Goal: Book appointment/travel/reservation

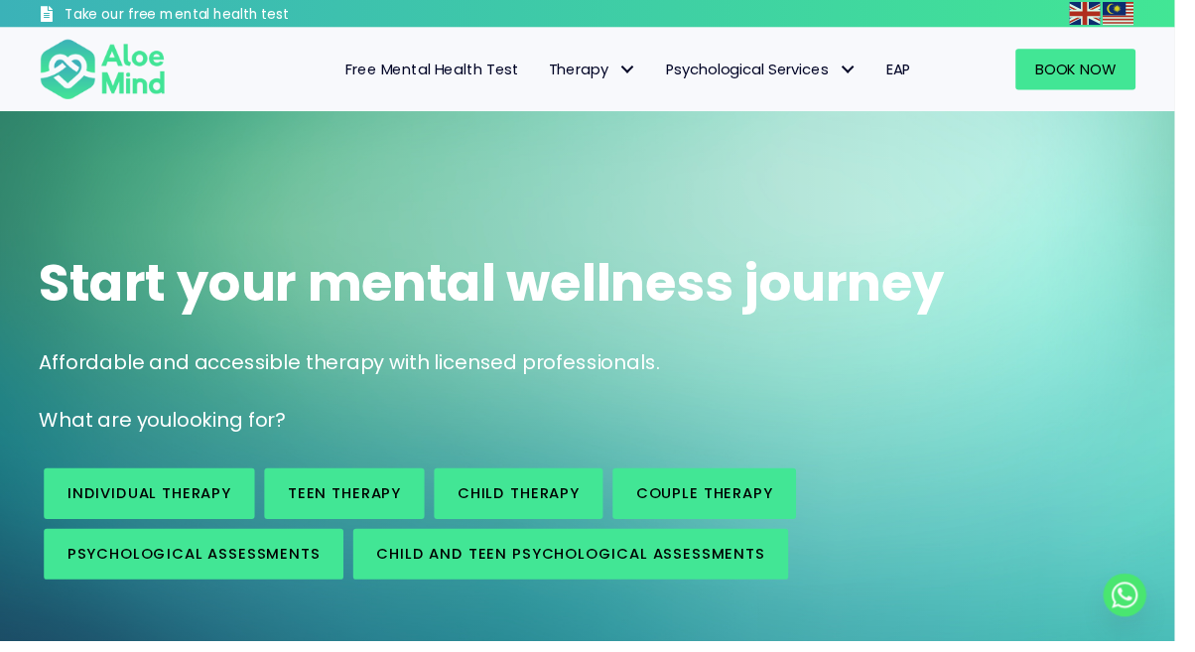
click at [634, 74] on span "Therapy: submenu" at bounding box center [637, 71] width 29 height 29
click at [926, 311] on span "Start your mental wellness journey" at bounding box center [500, 287] width 921 height 72
click at [835, 64] on span "Psychological Services" at bounding box center [774, 70] width 194 height 21
click at [940, 328] on div "Start your mental wellness journey" at bounding box center [597, 288] width 1155 height 112
click at [610, 69] on span "Therapy" at bounding box center [602, 70] width 89 height 21
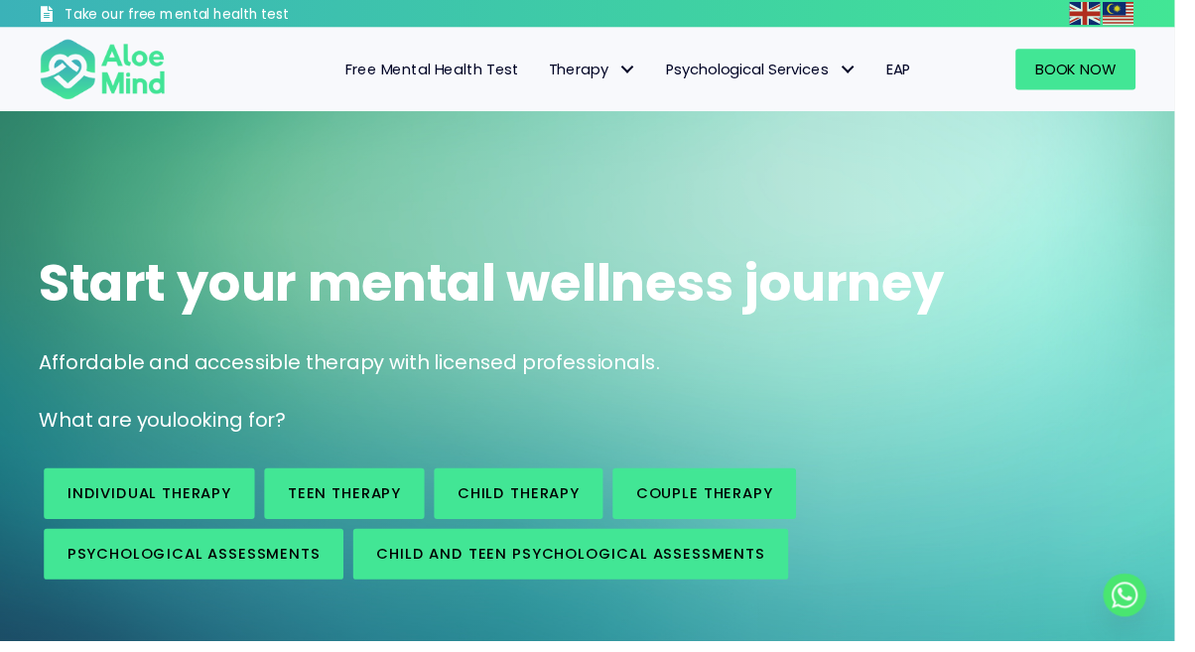
click at [752, 434] on p "What are you looking for?" at bounding box center [597, 427] width 1115 height 29
click at [813, 80] on link "Psychological Services" at bounding box center [774, 71] width 224 height 42
click at [916, 361] on p "Affordable and accessible therapy with licensed professionals." at bounding box center [597, 368] width 1115 height 29
click at [820, 80] on link "Psychological Services" at bounding box center [774, 71] width 224 height 42
click at [841, 373] on p "Affordable and accessible therapy with licensed professionals." at bounding box center [597, 368] width 1115 height 29
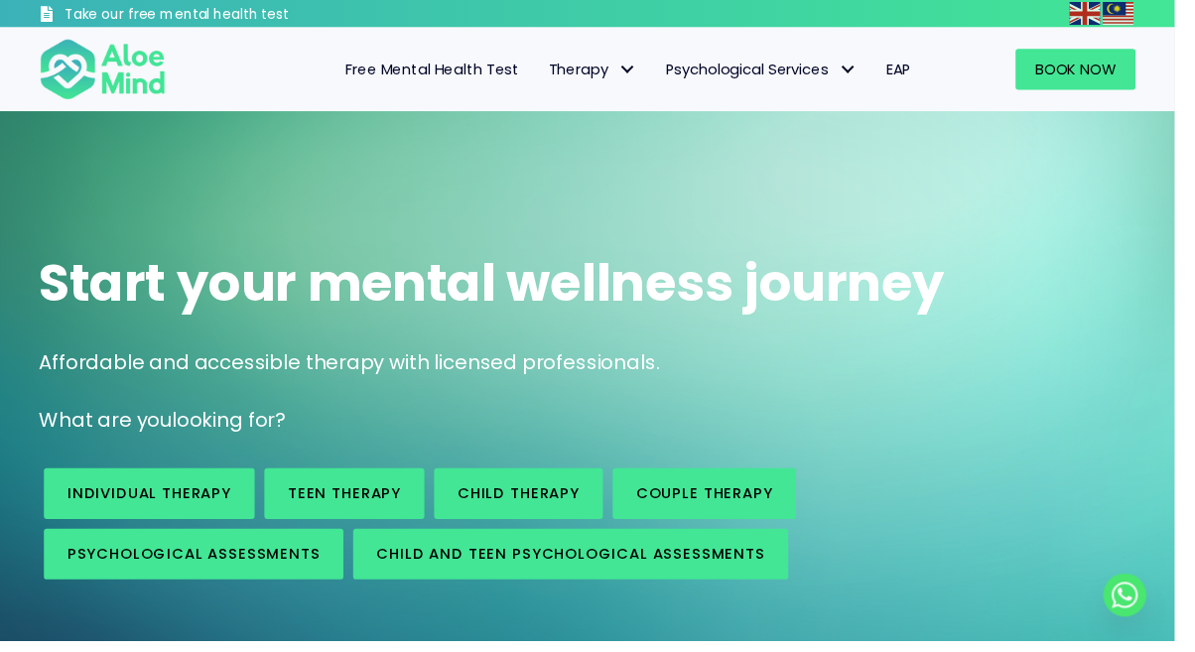
click at [832, 62] on span "Psychological Services" at bounding box center [774, 70] width 194 height 21
click at [846, 370] on p "Affordable and accessible therapy with licensed professionals." at bounding box center [597, 368] width 1115 height 29
click at [610, 59] on link "Therapy" at bounding box center [602, 71] width 119 height 42
click at [882, 391] on div "Affordable and accessible therapy with licensed professionals." at bounding box center [597, 373] width 1115 height 39
click at [818, 78] on span "Psychological Services" at bounding box center [774, 70] width 194 height 21
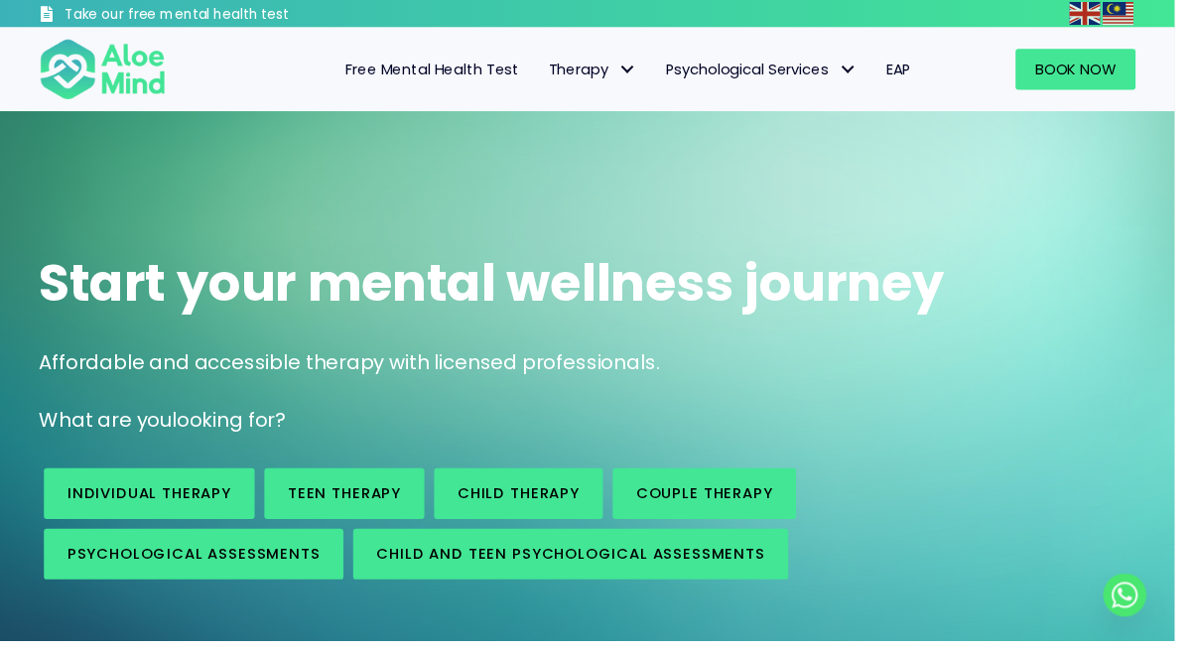
click at [880, 363] on p "Affordable and accessible therapy with licensed professionals." at bounding box center [597, 368] width 1115 height 29
click at [860, 66] on span "Psychological Services: submenu" at bounding box center [861, 71] width 29 height 29
click at [859, 378] on p "Affordable and accessible therapy with licensed professionals." at bounding box center [597, 368] width 1115 height 29
click at [623, 72] on span "Therapy: submenu" at bounding box center [637, 71] width 29 height 29
click at [871, 383] on div "Affordable and accessible therapy with licensed professionals." at bounding box center [597, 373] width 1115 height 39
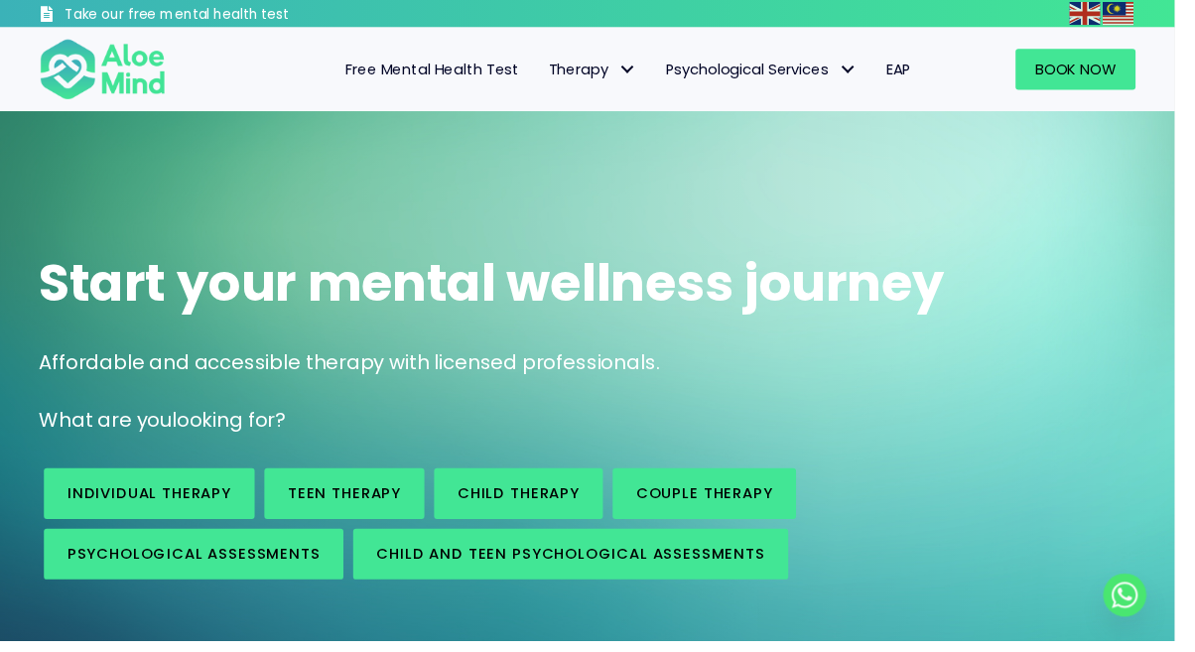
click at [831, 77] on span "Psychological Services" at bounding box center [774, 70] width 194 height 21
click at [955, 332] on div "Start your mental wellness journey" at bounding box center [597, 288] width 1155 height 112
click at [625, 72] on span "Therapy: submenu" at bounding box center [637, 71] width 29 height 29
click at [899, 370] on p "Affordable and accessible therapy with licensed professionals." at bounding box center [597, 368] width 1115 height 29
click at [830, 85] on link "Psychological Services" at bounding box center [774, 71] width 224 height 42
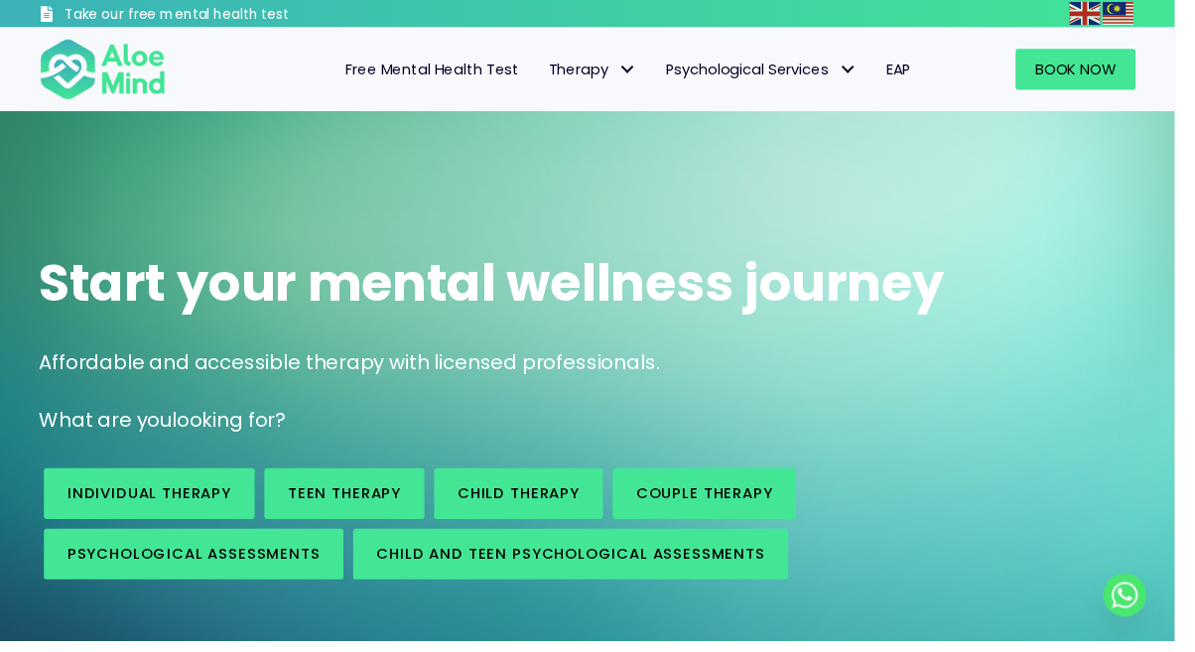
click at [973, 319] on h1 "Start your mental wellness journey" at bounding box center [597, 288] width 1115 height 72
click at [827, 67] on span "Psychological Services" at bounding box center [774, 70] width 194 height 21
click at [981, 328] on div "Start your mental wellness journey" at bounding box center [597, 288] width 1155 height 112
click at [607, 75] on span "Therapy" at bounding box center [602, 70] width 89 height 21
click at [778, 72] on span "Psychological Services" at bounding box center [774, 70] width 194 height 21
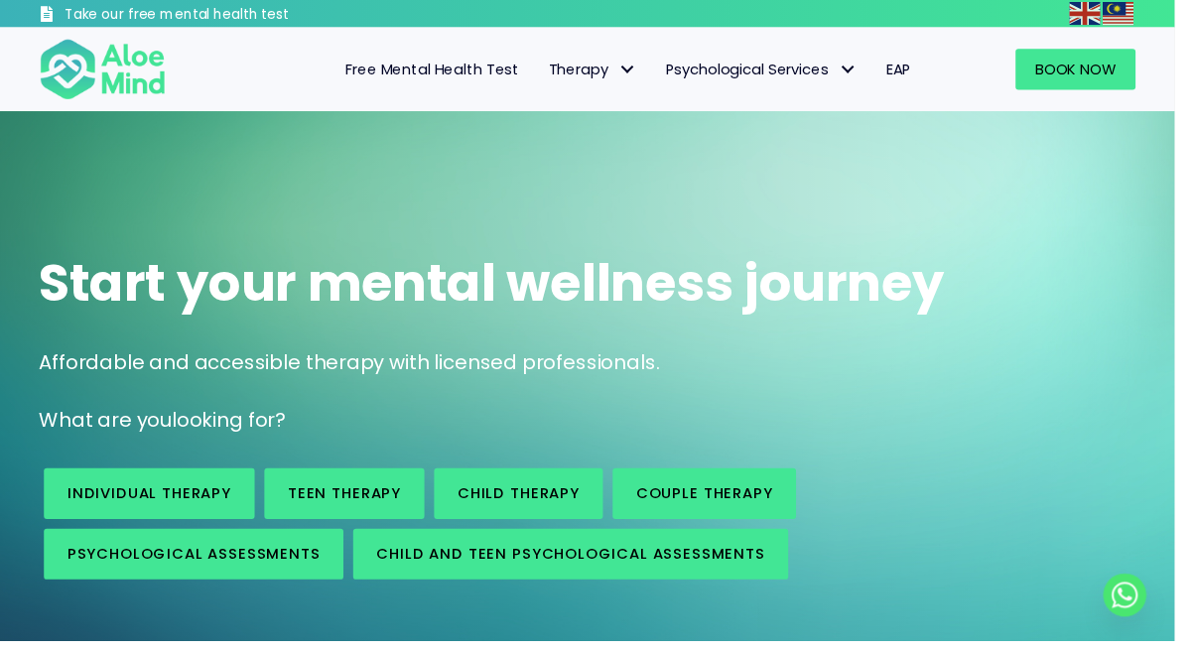
click at [721, 282] on span "Start your mental wellness journey" at bounding box center [500, 287] width 921 height 72
click at [914, 152] on div "Start your mental wellness journey Affordable and accessible therapy with licen…" at bounding box center [597, 418] width 1195 height 610
click at [628, 78] on span "Therapy: submenu" at bounding box center [637, 71] width 29 height 29
click at [782, 72] on span "Psychological Services" at bounding box center [774, 70] width 194 height 21
click at [623, 78] on span "Therapy: submenu" at bounding box center [637, 71] width 29 height 29
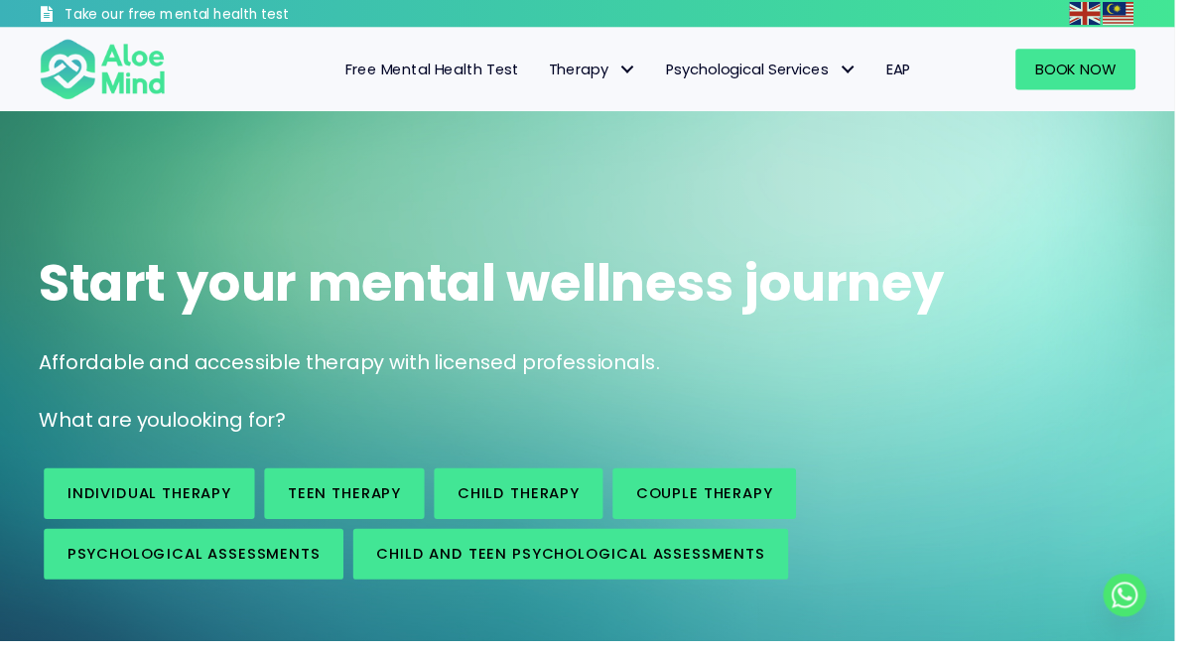
click at [940, 325] on div "Start your mental wellness journey" at bounding box center [597, 288] width 1155 height 112
click at [816, 75] on span "Psychological Services" at bounding box center [774, 70] width 194 height 21
click at [623, 72] on span "Therapy: submenu" at bounding box center [637, 71] width 29 height 29
click at [0, 0] on span "Individual therapy" at bounding box center [0, 0] width 0 height 0
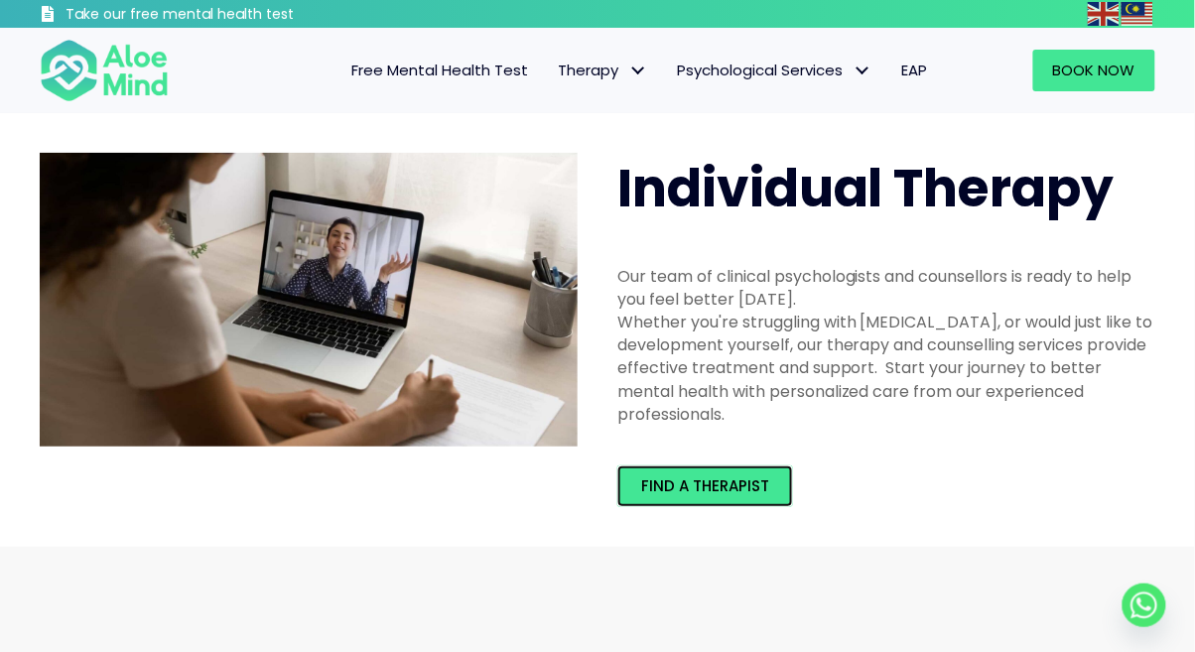
click at [739, 493] on span "Find a therapist" at bounding box center [705, 485] width 128 height 21
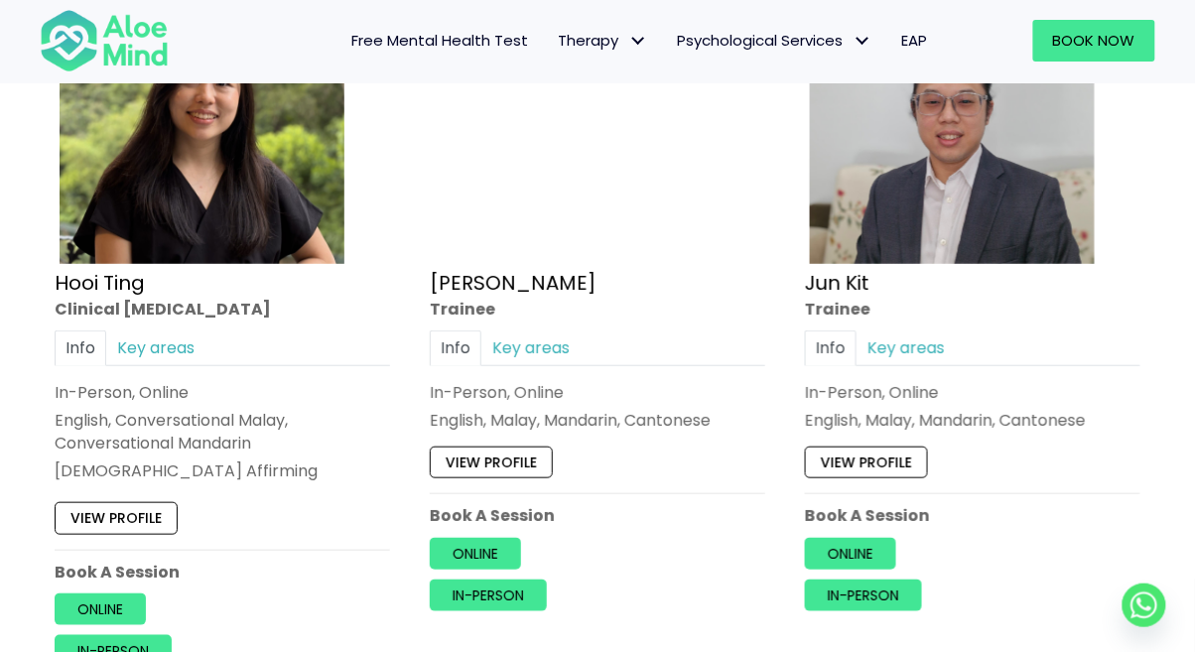
scroll to position [7001, 0]
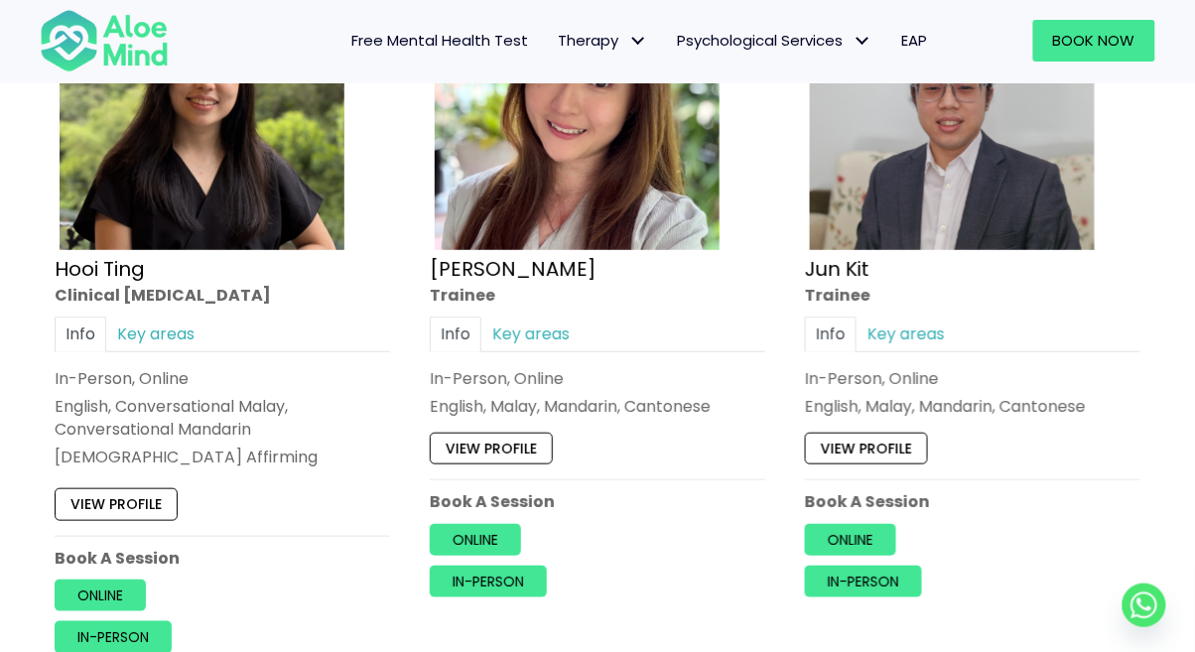
click at [580, 391] on div "In-Person, Online English, Malay, Mandarin, Cantonese" at bounding box center [597, 392] width 335 height 51
click at [502, 458] on link "View profile" at bounding box center [491, 449] width 123 height 32
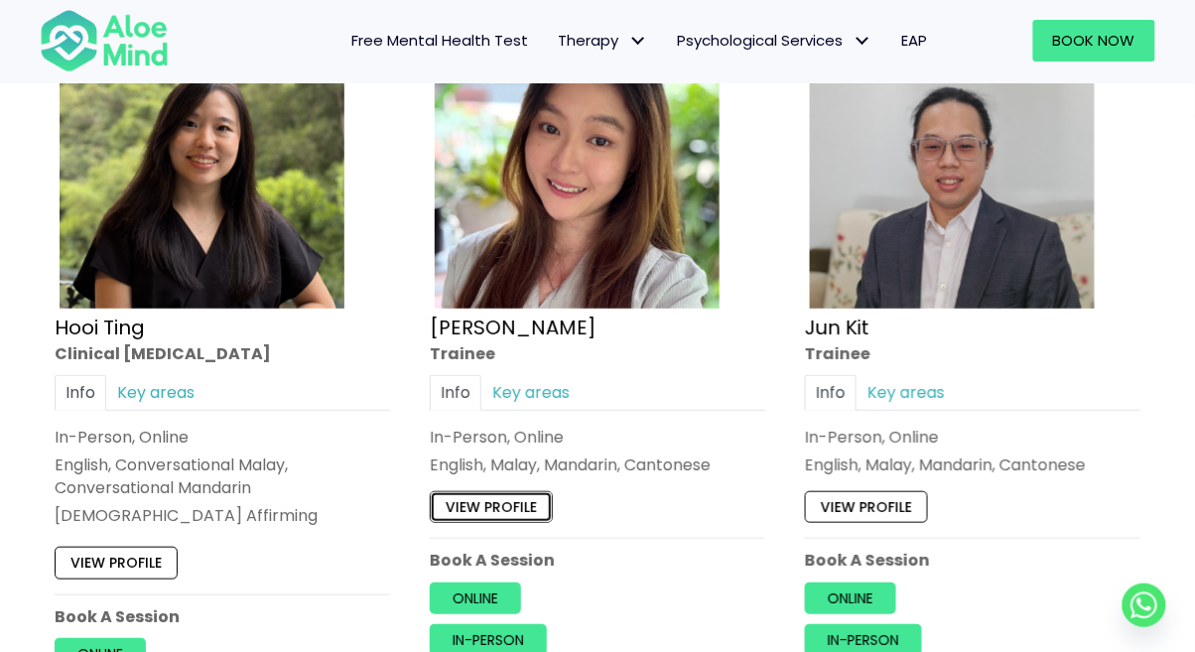
scroll to position [6943, 0]
click at [885, 518] on link "View profile" at bounding box center [866, 507] width 123 height 32
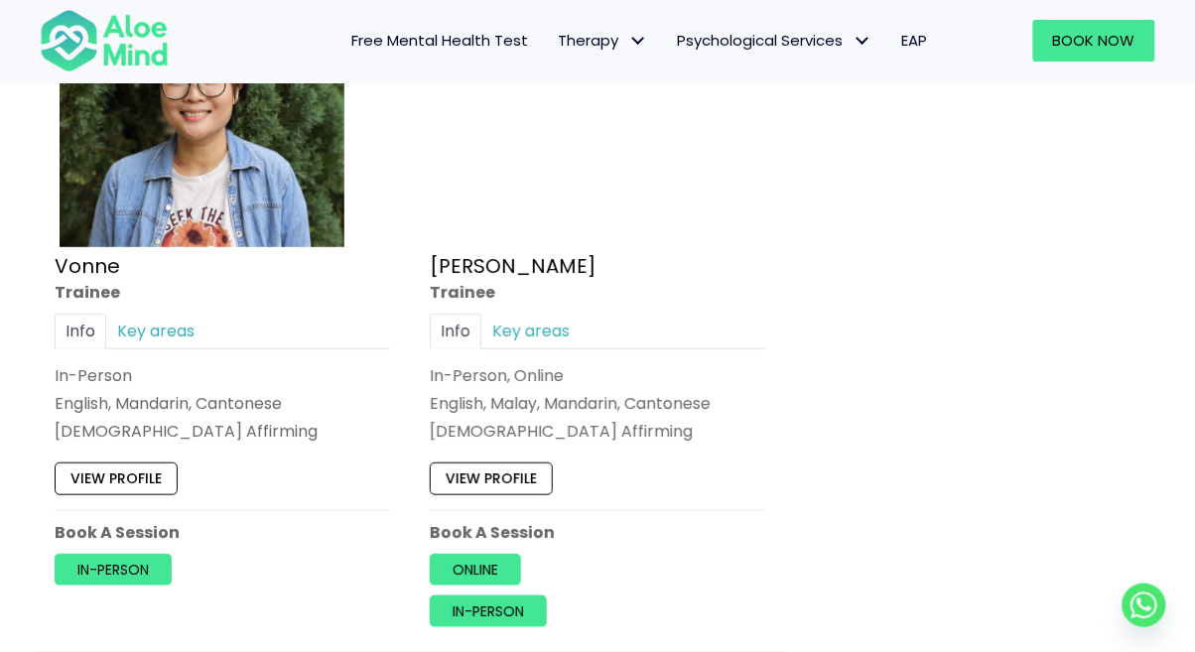
scroll to position [8433, 0]
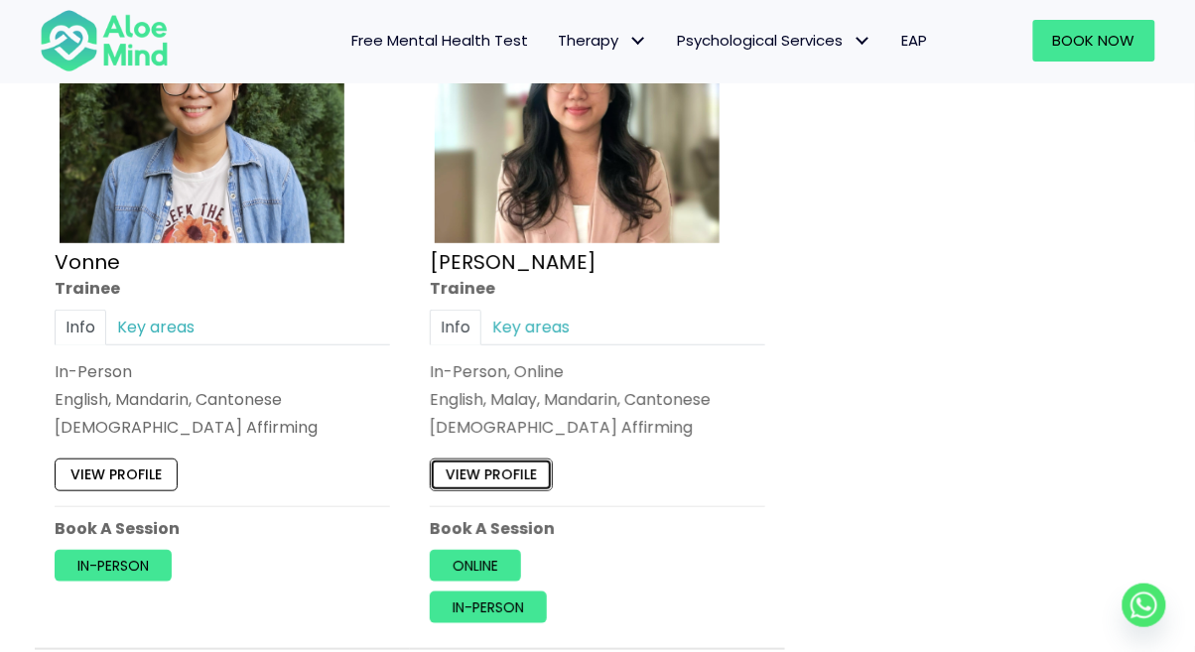
click at [521, 485] on link "View profile" at bounding box center [491, 474] width 123 height 32
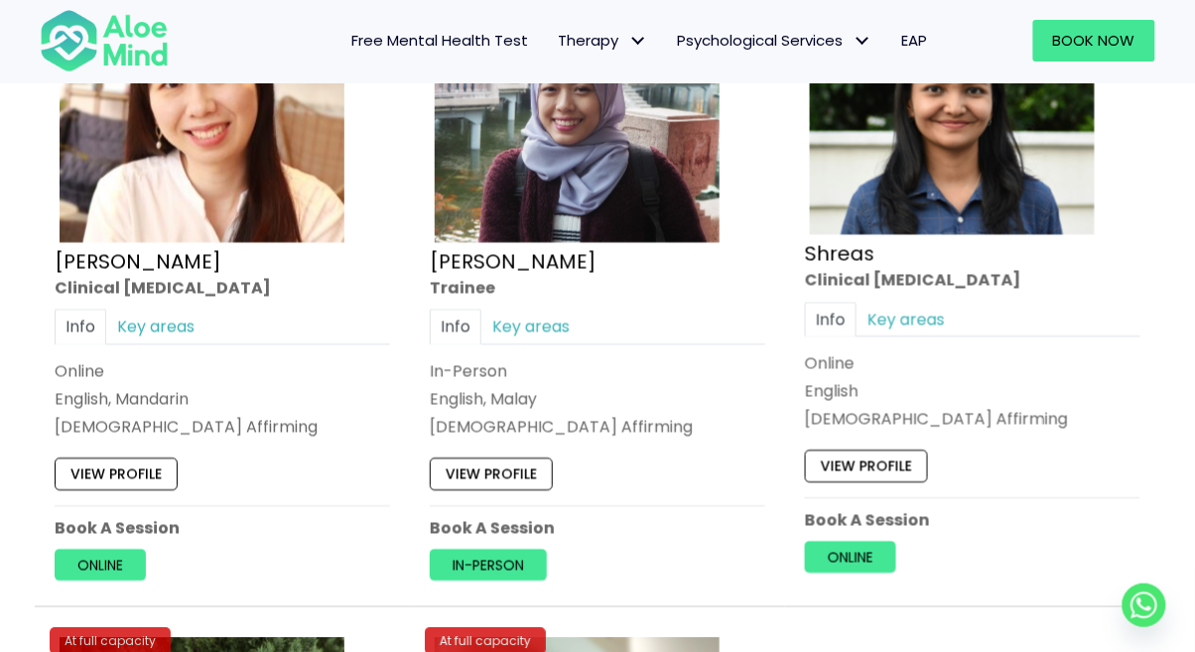
scroll to position [7754, 0]
click at [885, 457] on link "View profile" at bounding box center [866, 465] width 123 height 32
click at [538, 478] on link "View profile" at bounding box center [491, 473] width 123 height 32
click at [504, 472] on link "View profile" at bounding box center [491, 473] width 123 height 32
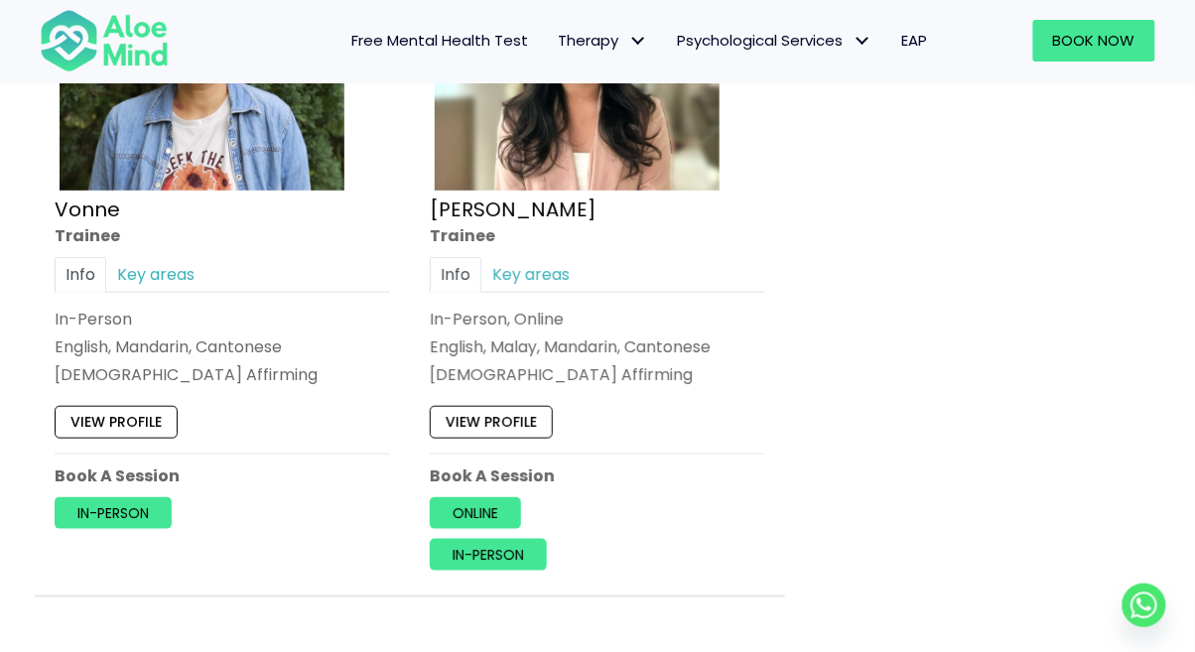
scroll to position [8490, 0]
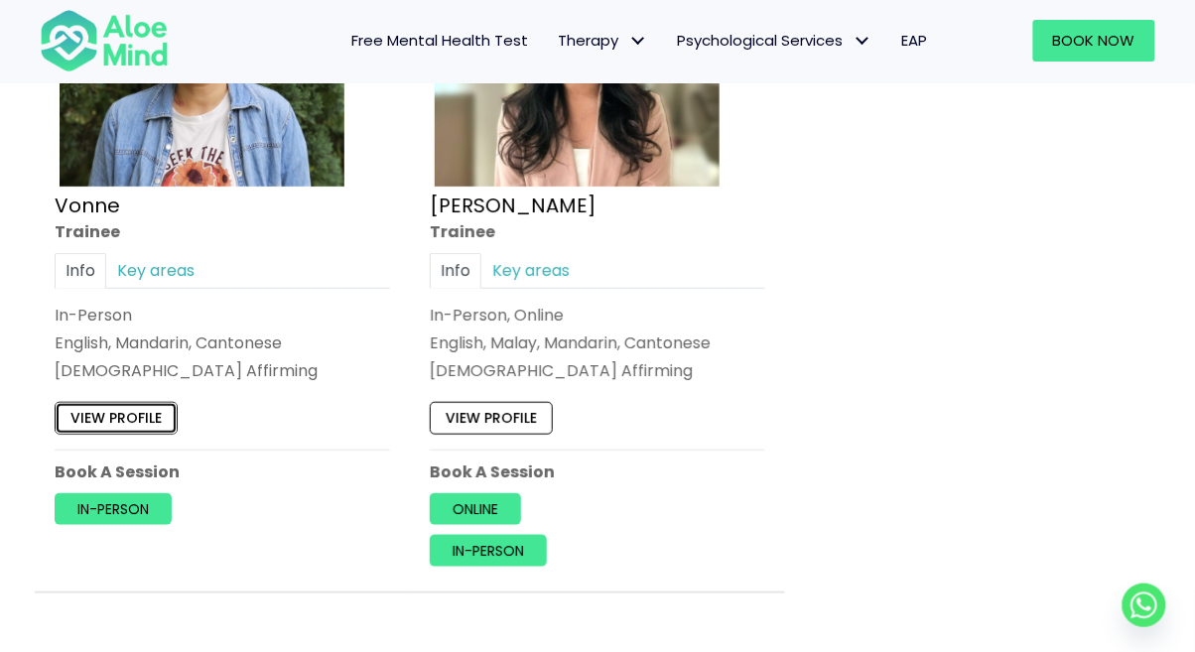
click at [135, 430] on link "View profile" at bounding box center [116, 418] width 123 height 32
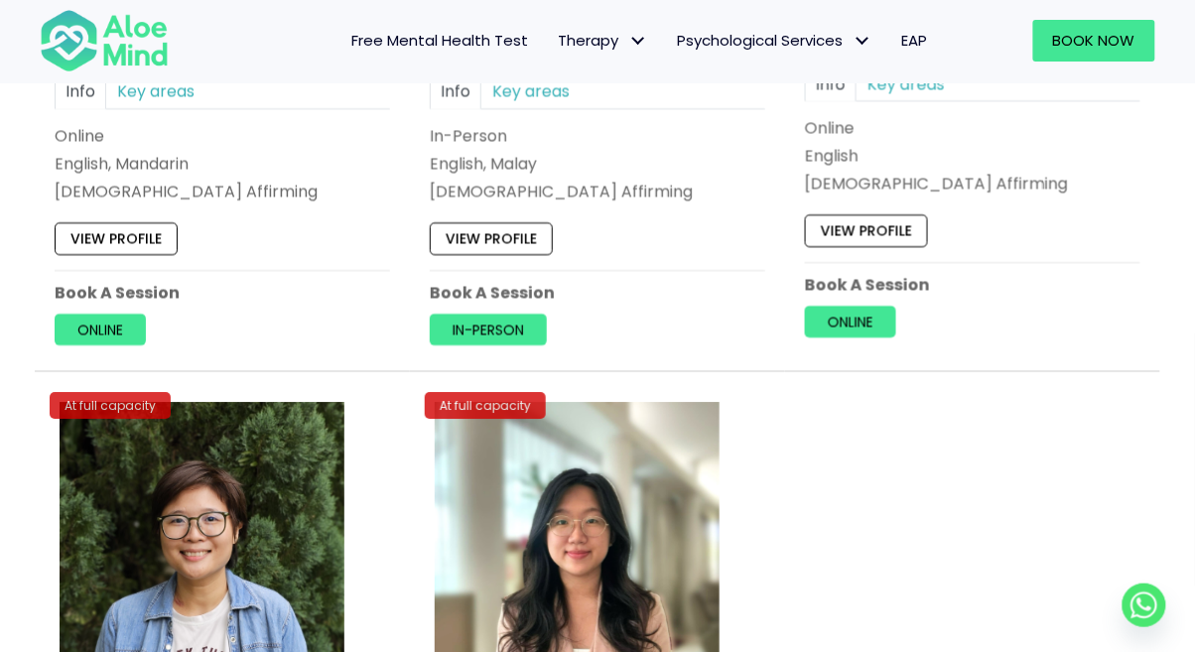
scroll to position [7983, 0]
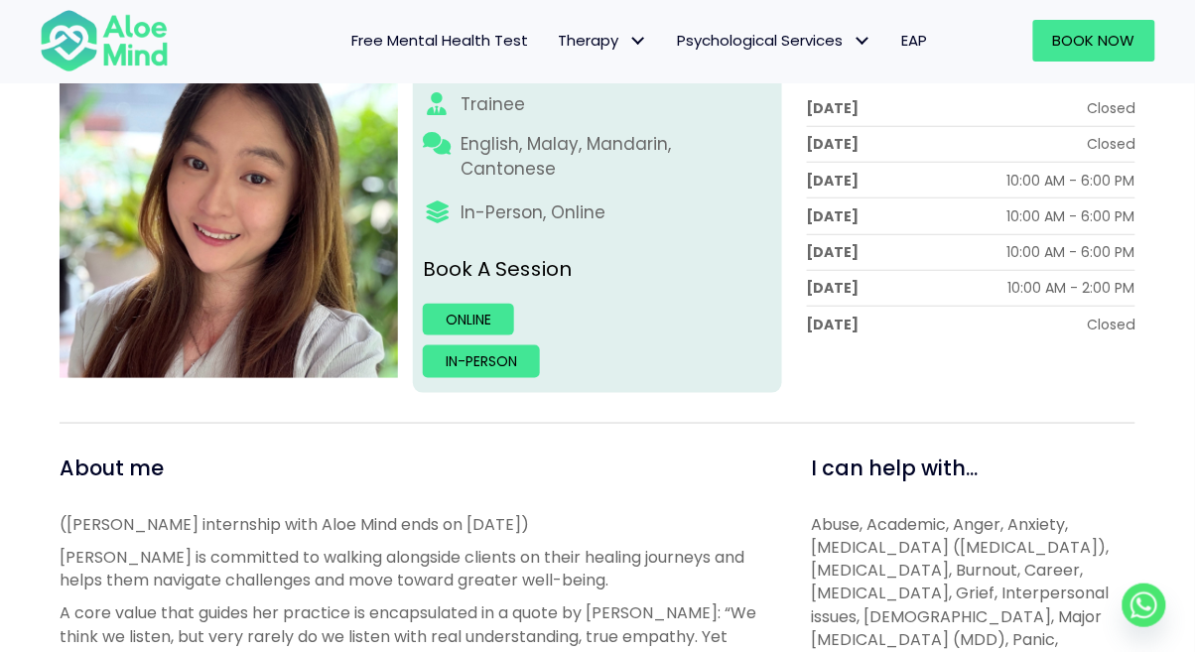
scroll to position [323, 0]
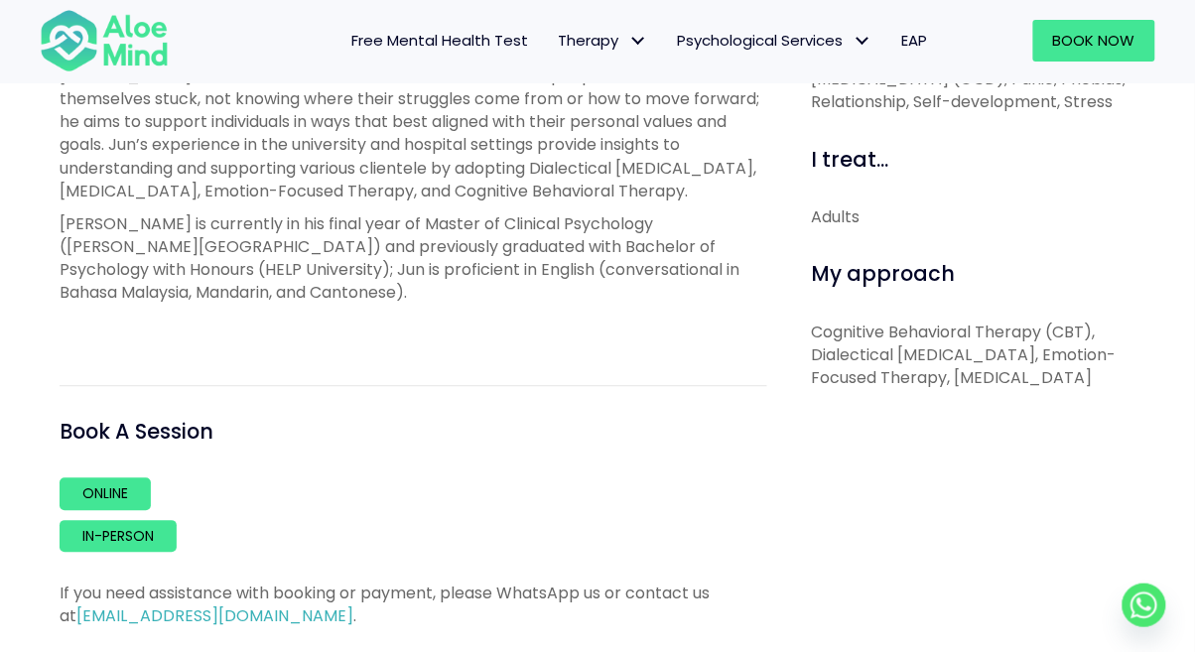
scroll to position [909, 0]
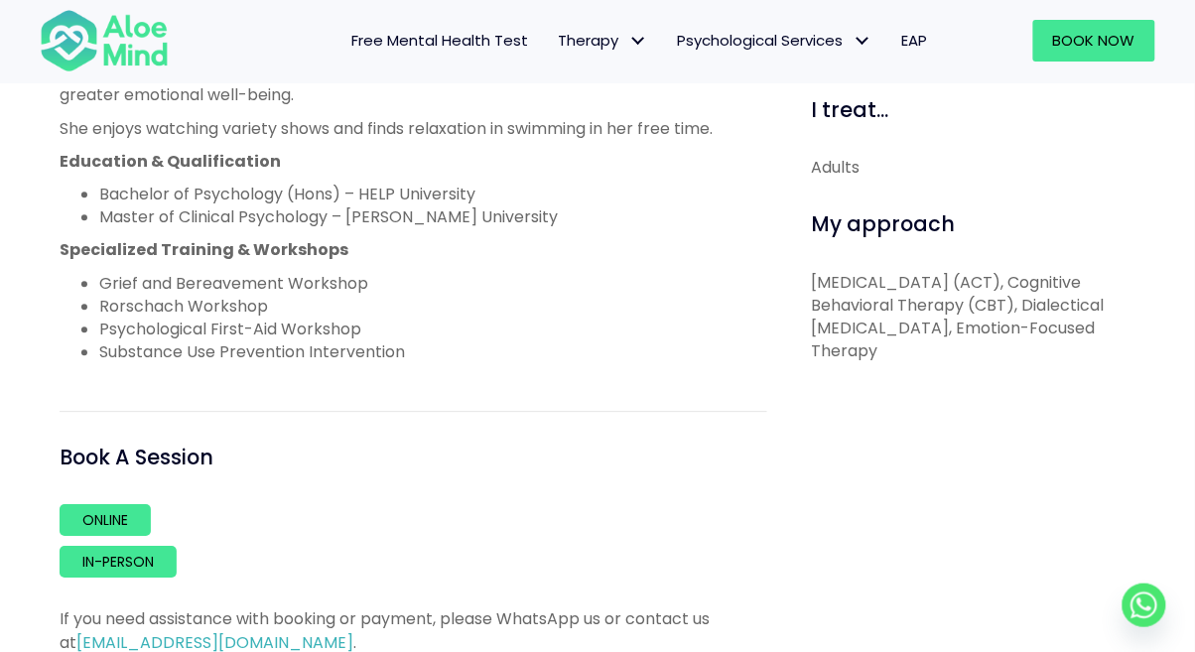
scroll to position [1026, 0]
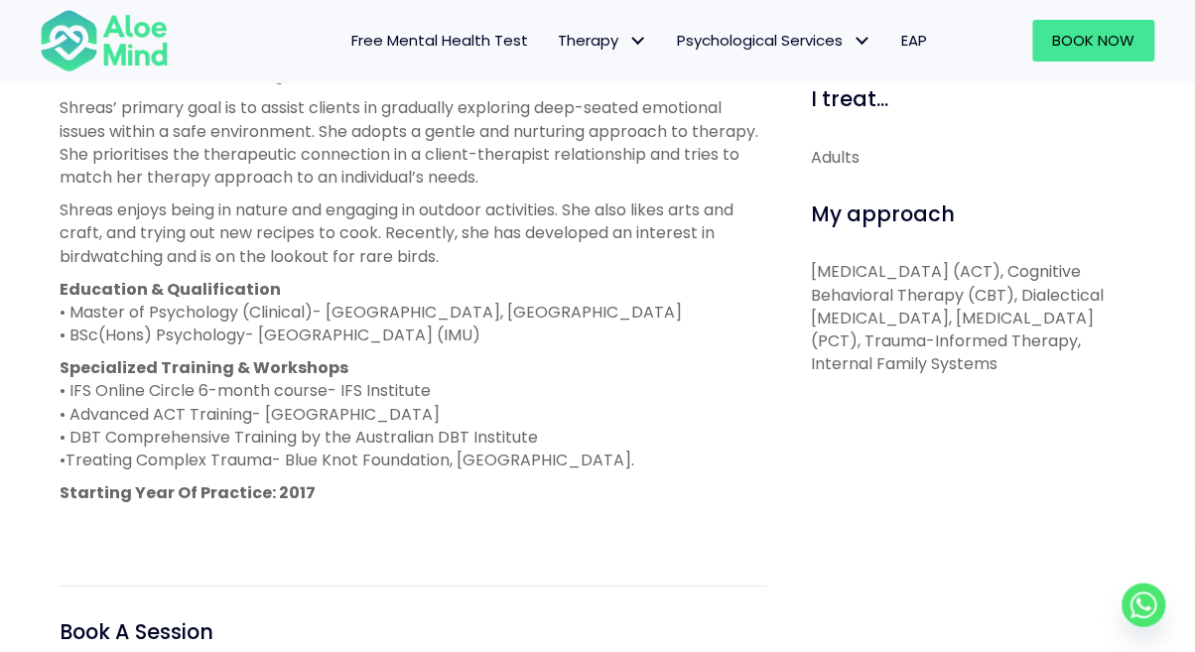
scroll to position [968, 0]
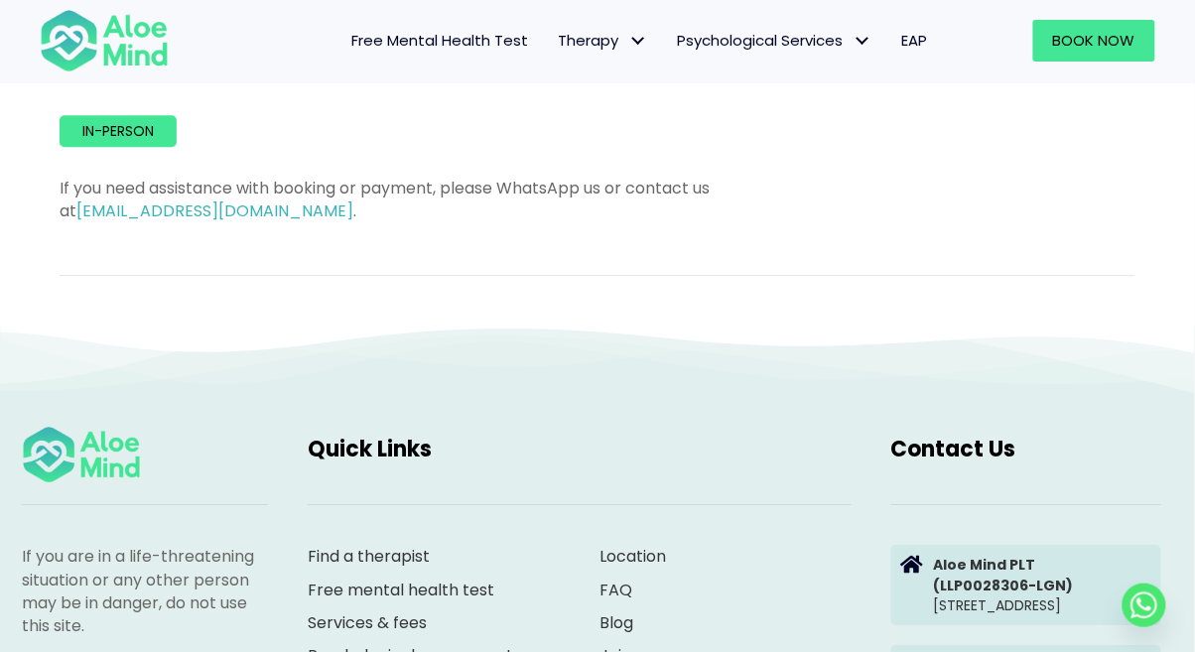
scroll to position [1213, 0]
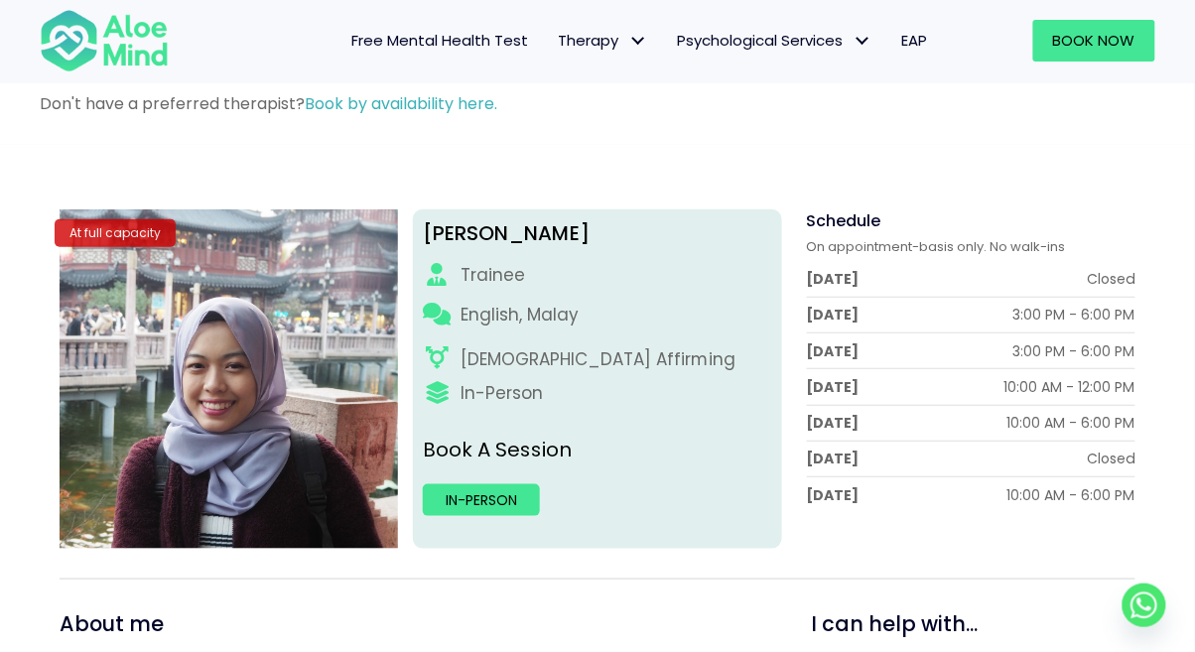
scroll to position [185, 0]
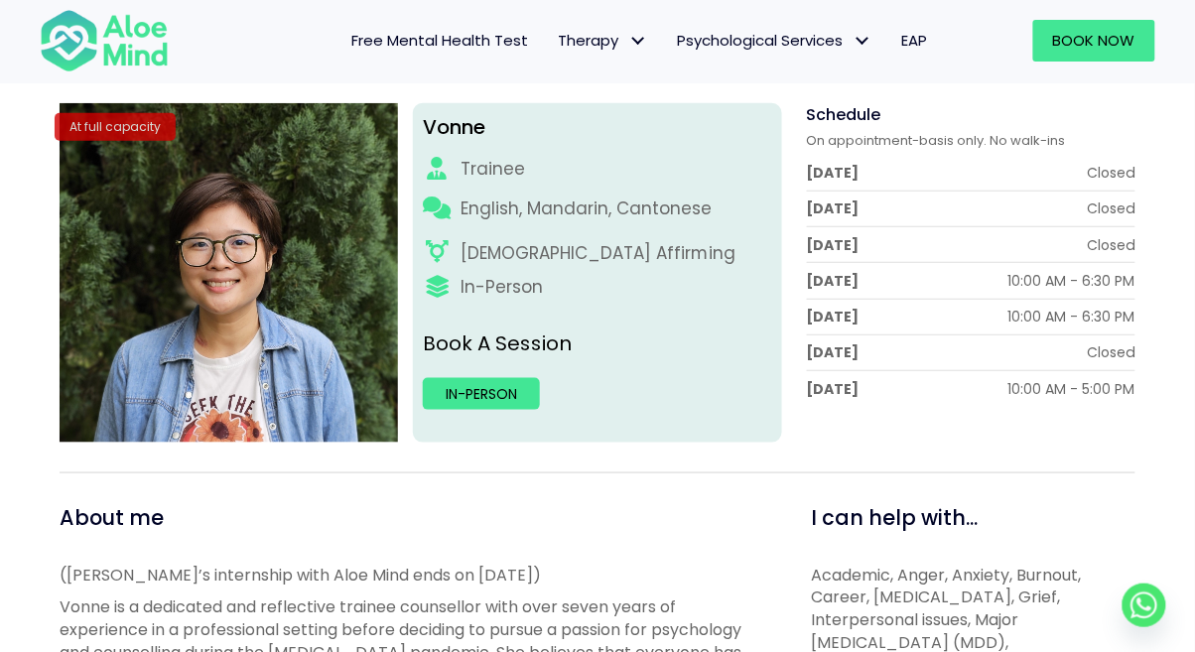
scroll to position [259, 0]
